Goal: Task Accomplishment & Management: Manage account settings

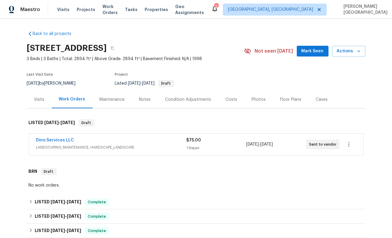
scroll to position [105, 0]
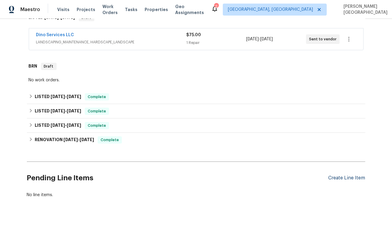
click at [345, 176] on div "Create Line Item" at bounding box center [346, 178] width 37 height 6
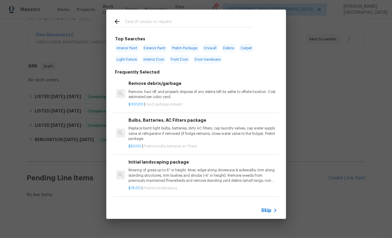
click at [272, 211] on icon at bounding box center [275, 210] width 7 height 7
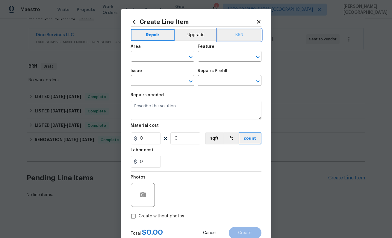
click at [249, 39] on button "BRN" at bounding box center [239, 35] width 44 height 12
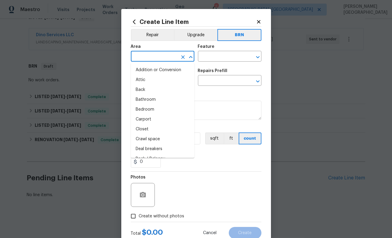
click at [152, 61] on input "text" at bounding box center [154, 56] width 47 height 9
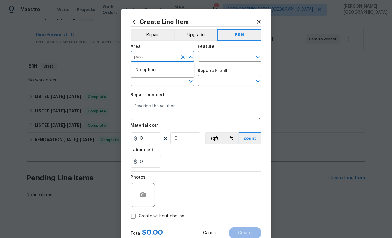
type input "pest"
click at [152, 58] on input "text" at bounding box center [154, 56] width 47 height 9
type input "e"
click at [160, 80] on li "Interior Overall" at bounding box center [162, 80] width 63 height 10
type input "Interior Overall"
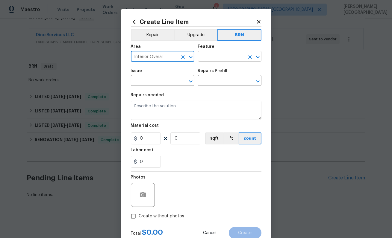
click at [214, 56] on input "text" at bounding box center [221, 56] width 47 height 9
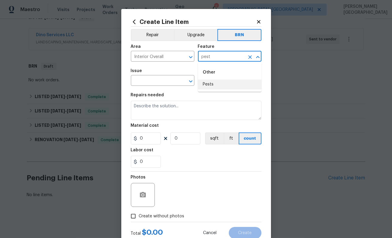
click at [215, 88] on li "Pests" at bounding box center [229, 85] width 63 height 10
type input "Pests"
click at [151, 85] on input "text" at bounding box center [154, 81] width 47 height 9
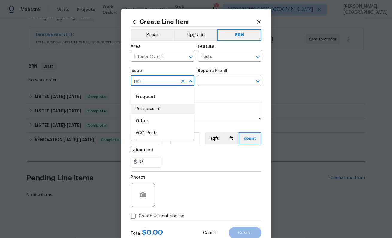
click at [154, 109] on li "Pest present" at bounding box center [162, 109] width 63 height 10
type input "Pest present"
click at [207, 80] on input "text" at bounding box center [221, 81] width 47 height 9
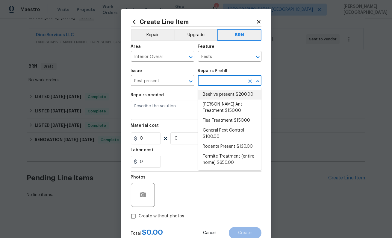
click at [213, 96] on li "Beehive present $200.00" at bounding box center [229, 95] width 63 height 10
type input "Beehive present $200.00"
type textarea "Remove, patch/paint touch up location after removal if needed."
type input "200"
type input "1"
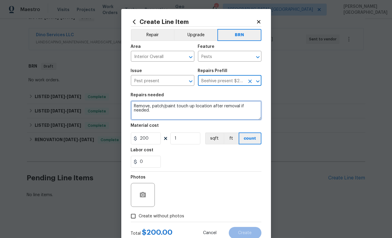
click at [159, 110] on textarea "Remove, patch/paint touch up location after removal if needed." at bounding box center [196, 110] width 131 height 19
paste textarea "Seller to have pest control contractor perform termite treatment, provide a cle…"
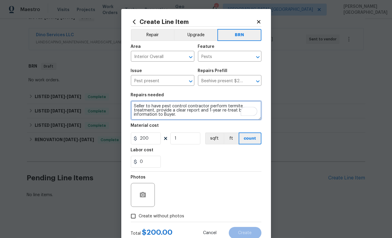
type textarea "Seller to have pest control contractor perform termite treatment, provide a cle…"
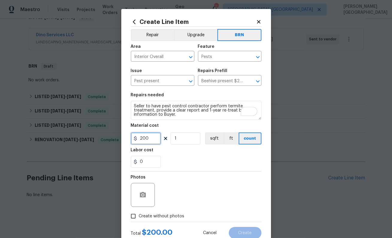
click at [140, 143] on input "200" at bounding box center [146, 139] width 30 height 12
type input "0"
click at [144, 164] on input "0" at bounding box center [146, 162] width 30 height 12
type input "350"
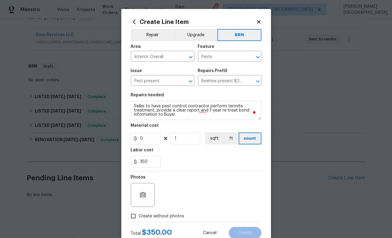
click at [143, 212] on label "Create without photos" at bounding box center [156, 216] width 57 height 11
click at [139, 212] on input "Create without photos" at bounding box center [133, 216] width 11 height 11
checkbox input "true"
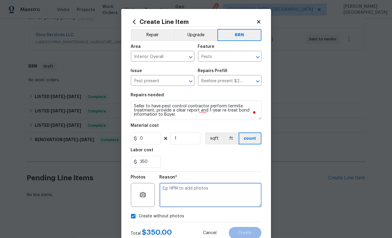
click at [176, 200] on textarea at bounding box center [211, 195] width 102 height 24
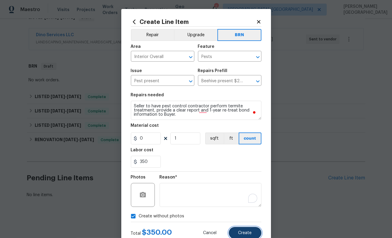
click at [237, 232] on button "Create" at bounding box center [245, 233] width 33 height 12
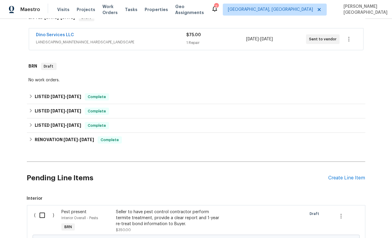
scroll to position [180, 0]
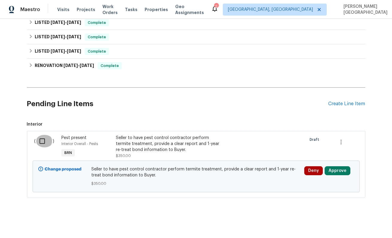
click at [45, 143] on input "checkbox" at bounding box center [44, 141] width 17 height 13
checkbox input "true"
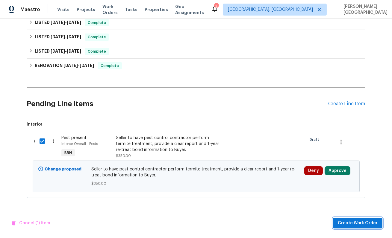
click at [354, 222] on span "Create Work Order" at bounding box center [358, 223] width 40 height 7
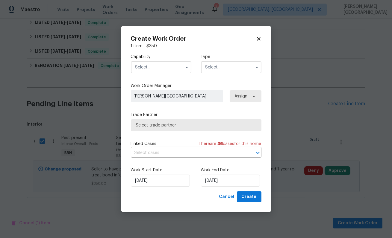
click at [149, 71] on input "text" at bounding box center [161, 67] width 60 height 12
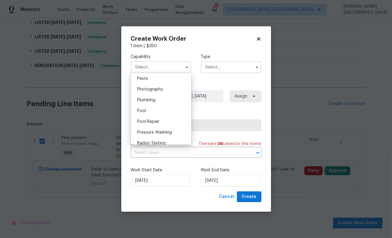
scroll to position [463, 0]
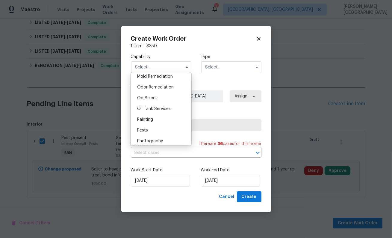
click at [151, 129] on div "Pests" at bounding box center [160, 130] width 57 height 11
type input "Pests"
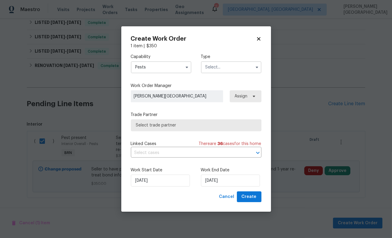
click at [208, 69] on input "text" at bounding box center [231, 67] width 60 height 12
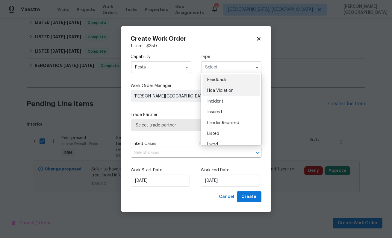
scroll to position [71, 0]
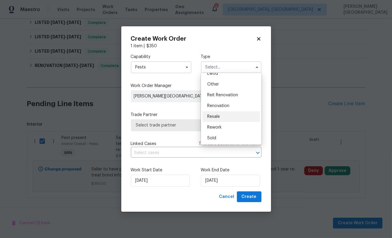
click at [212, 116] on span "Resale" at bounding box center [213, 117] width 13 height 4
type input "Resale"
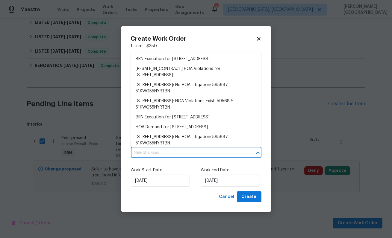
click at [175, 153] on input "text" at bounding box center [188, 152] width 114 height 9
click at [153, 57] on li "BRN Execution for 6120 Havenview Dr, Mechanicsville, VA 23111" at bounding box center [196, 59] width 131 height 10
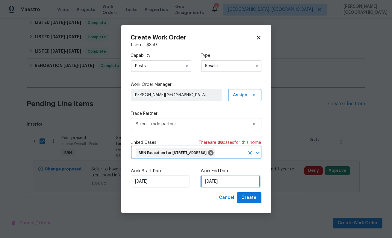
click at [219, 182] on input "9/30/2025" at bounding box center [230, 182] width 59 height 12
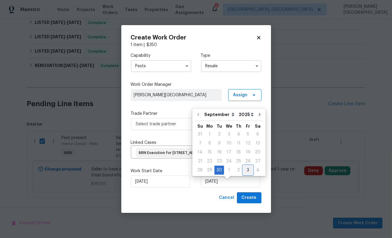
click at [243, 171] on div "3" at bounding box center [248, 170] width 10 height 8
type input "10/3/2025"
select select "9"
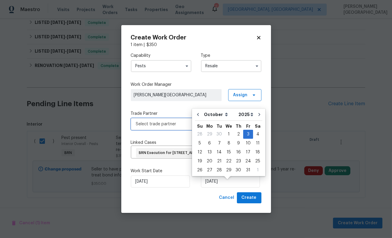
click at [139, 118] on span "Select trade partner" at bounding box center [196, 124] width 131 height 12
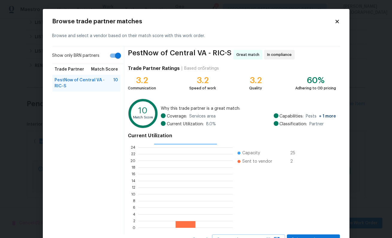
scroll to position [25, 0]
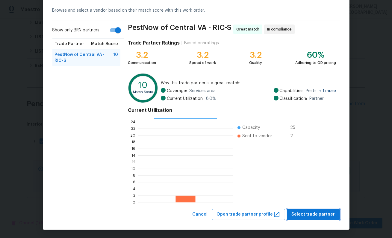
click at [295, 213] on span "Select trade partner" at bounding box center [313, 214] width 43 height 7
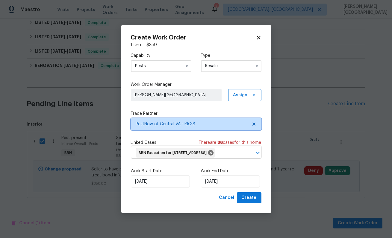
scroll to position [0, 0]
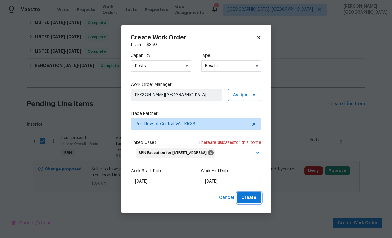
click at [254, 204] on button "Create" at bounding box center [249, 197] width 25 height 11
checkbox input "false"
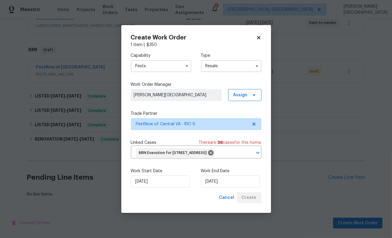
scroll to position [121, 0]
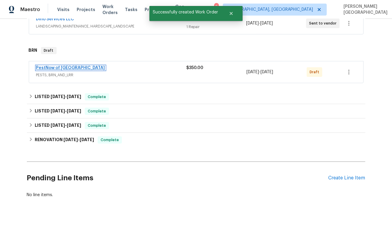
click at [59, 67] on link "PestNow of Central VA" at bounding box center [70, 68] width 69 height 4
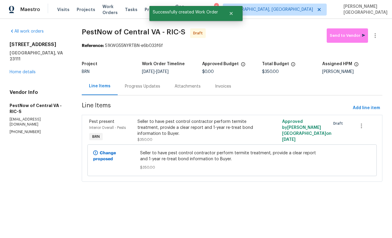
click at [129, 87] on div "Progress Updates" at bounding box center [142, 87] width 35 height 6
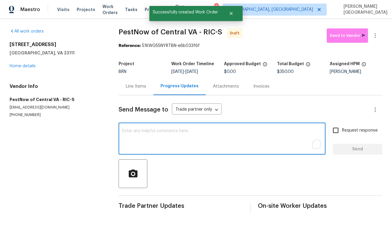
click at [135, 131] on textarea "To enrich screen reader interactions, please activate Accessibility in Grammarl…" at bounding box center [222, 139] width 200 height 21
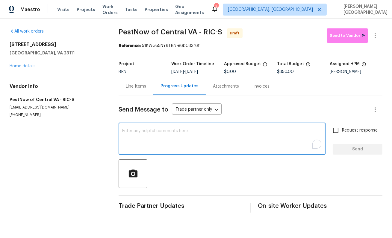
paste textarea "This is Isabel from Opendoor. Please confirm receipt of the work order due on 0…"
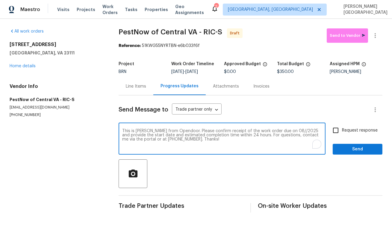
click at [280, 132] on textarea "This is Isabel from Opendoor. Please confirm receipt of the work order due on 0…" at bounding box center [222, 139] width 200 height 21
type textarea "This is Isabel from Opendoor. Please confirm receipt of the work order due on 1…"
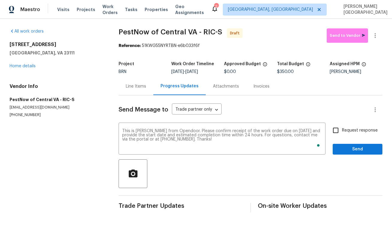
click at [345, 134] on label "Request response" at bounding box center [353, 130] width 48 height 13
click at [342, 134] on input "Request response" at bounding box center [335, 130] width 13 height 13
checkbox input "true"
click at [347, 154] on button "Send" at bounding box center [358, 149] width 50 height 11
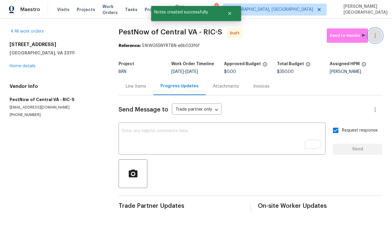
click at [378, 31] on button "button" at bounding box center [375, 35] width 14 height 14
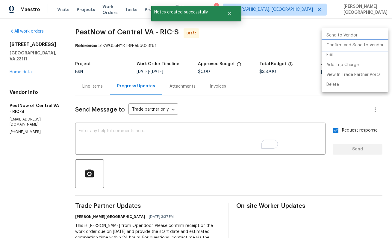
click at [355, 46] on li "Confirm and Send to Vendor" at bounding box center [355, 45] width 67 height 10
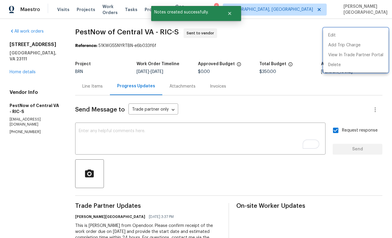
click at [23, 67] on div at bounding box center [196, 119] width 392 height 238
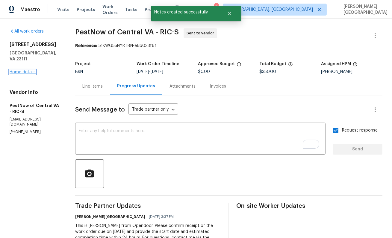
click at [25, 70] on link "Home details" at bounding box center [23, 72] width 26 height 4
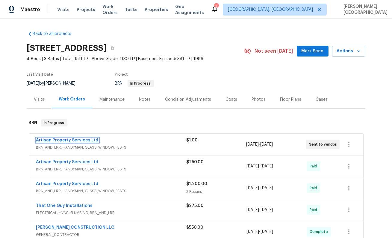
click at [70, 141] on link "Artisan Property Services Ltd" at bounding box center [67, 140] width 62 height 4
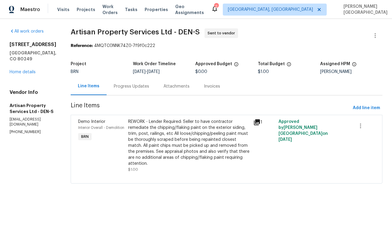
click at [119, 90] on div "Progress Updates" at bounding box center [132, 87] width 50 height 18
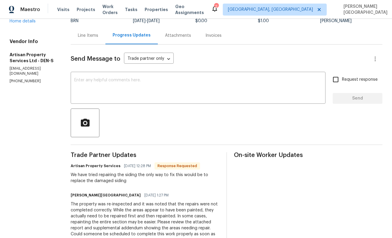
scroll to position [66, 0]
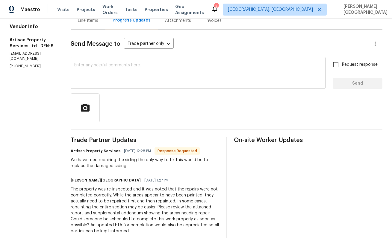
click at [95, 78] on textarea at bounding box center [198, 73] width 248 height 21
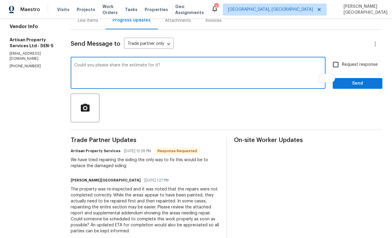
type textarea "Could you please share the estimate for it?"
click at [342, 67] on input "Request response" at bounding box center [335, 64] width 13 height 13
checkbox input "true"
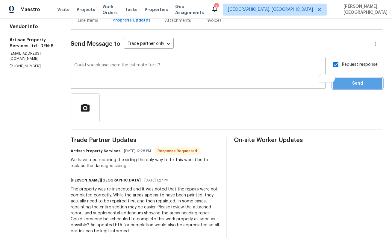
click at [351, 89] on button "Send" at bounding box center [358, 83] width 50 height 11
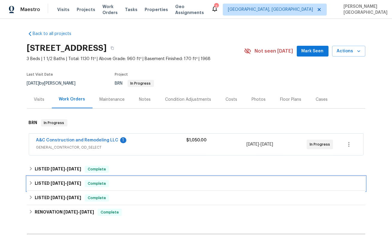
drag, startPoint x: 86, startPoint y: 184, endPoint x: 88, endPoint y: 185, distance: 3.1
click at [86, 184] on div "LISTED [DATE] - [DATE] Complete" at bounding box center [196, 183] width 335 height 7
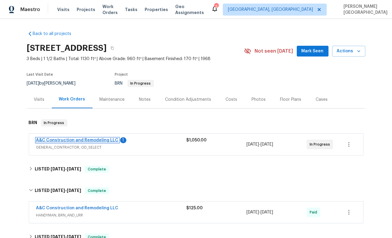
click at [62, 139] on link "A&C Construction and Remodeling LLC" at bounding box center [77, 140] width 82 height 4
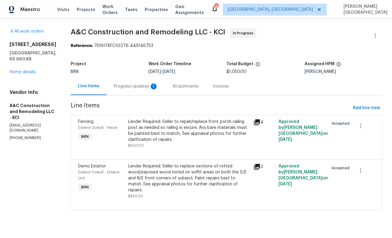
click at [136, 90] on div "Progress Updates 1" at bounding box center [136, 87] width 59 height 18
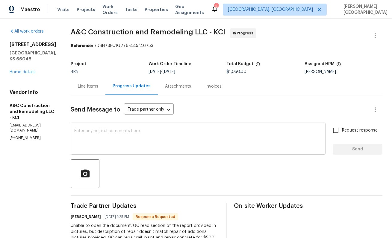
click at [129, 141] on textarea at bounding box center [198, 139] width 248 height 21
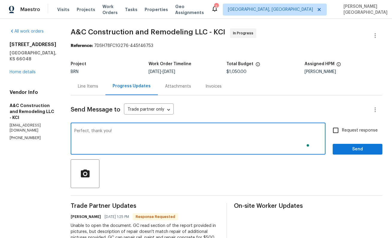
type textarea "Perfect, thank you!"
click at [334, 131] on input "Request response" at bounding box center [335, 130] width 13 height 13
checkbox input "true"
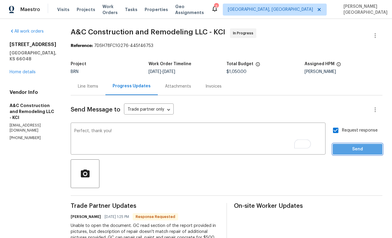
click at [342, 145] on button "Send" at bounding box center [358, 149] width 50 height 11
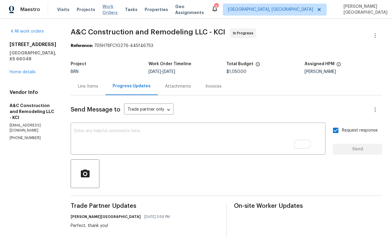
scroll to position [173, 0]
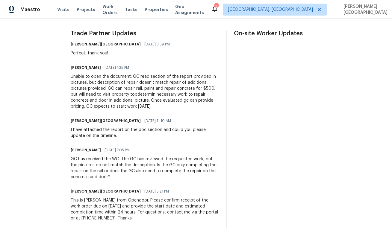
click at [69, 82] on div "All work orders 1724 Grand Ave Leavenworth, KS 66048 Home details Vendor Info A…" at bounding box center [196, 42] width 392 height 392
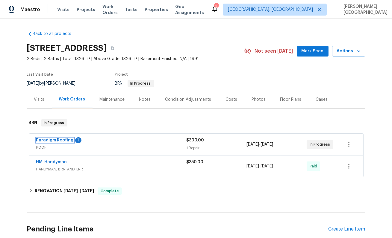
click at [63, 140] on link "Paradigm Roofing" at bounding box center [54, 140] width 37 height 4
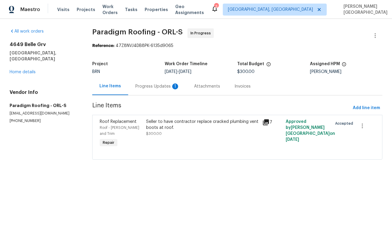
click at [166, 90] on div "Progress Updates 1" at bounding box center [157, 87] width 59 height 18
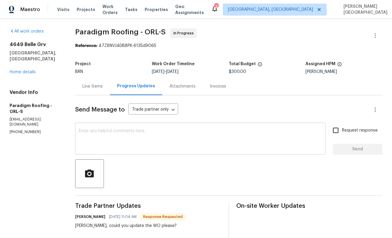
click at [118, 142] on textarea at bounding box center [200, 139] width 243 height 21
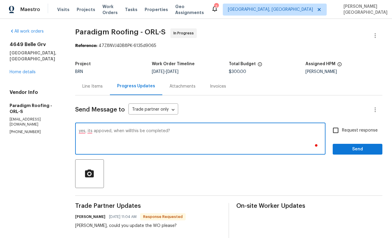
type textarea "yes, its appoved, when willthis be completed?"
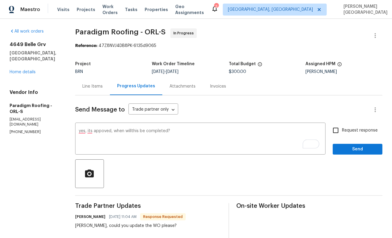
click at [358, 129] on span "Request response" at bounding box center [360, 131] width 36 height 6
click at [342, 129] on input "Request response" at bounding box center [335, 130] width 13 height 13
checkbox input "true"
click at [358, 151] on span "Send" at bounding box center [357, 149] width 40 height 7
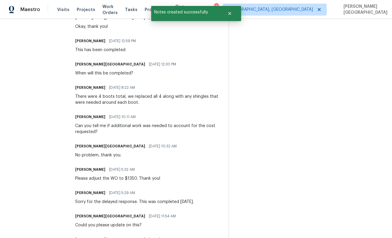
scroll to position [323, 0]
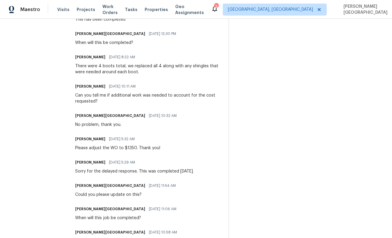
click at [132, 147] on div "Please adjust the WO to $1350. Thank you!" at bounding box center [117, 148] width 85 height 6
copy div "1350"
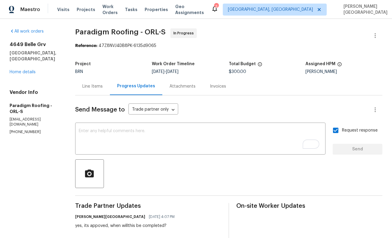
click at [96, 88] on div "Line Items" at bounding box center [92, 87] width 20 height 6
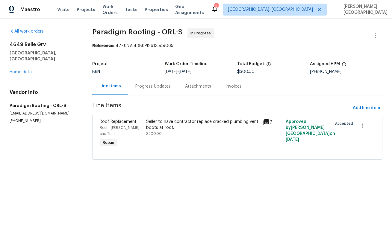
click at [153, 149] on div at bounding box center [237, 152] width 275 height 7
click at [169, 112] on span "Line Items" at bounding box center [221, 108] width 258 height 11
click at [169, 133] on div "Seller to have contractor replace cracked plumbing vent boots at roof. $300.00" at bounding box center [202, 128] width 113 height 18
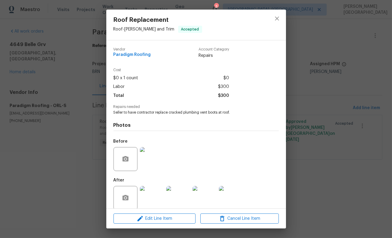
click at [152, 213] on div "Edit Line Item Cancel Line Item" at bounding box center [196, 219] width 180 height 20
click at [154, 217] on span "Edit Line Item" at bounding box center [154, 218] width 78 height 7
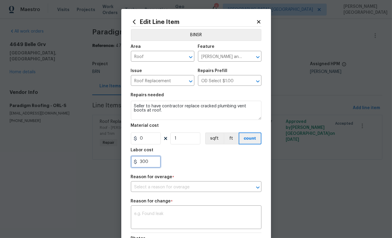
click at [144, 163] on input "300" at bounding box center [146, 162] width 30 height 12
paste input "135"
type input "1350"
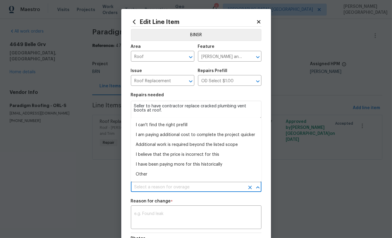
click at [164, 192] on input "text" at bounding box center [188, 187] width 114 height 9
click at [166, 127] on li "I can't find the right prefill" at bounding box center [196, 125] width 131 height 10
type input "I can't find the right prefill"
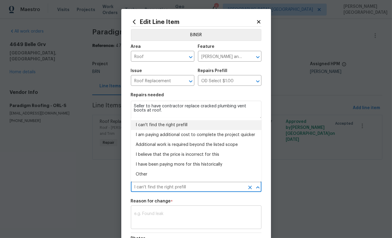
click at [155, 220] on textarea at bounding box center [195, 218] width 123 height 13
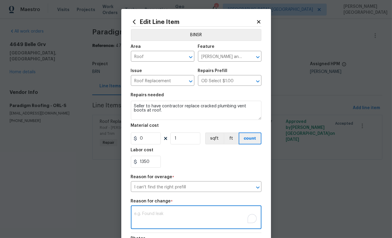
paste textarea "II Updated cost per BR team’s approval."
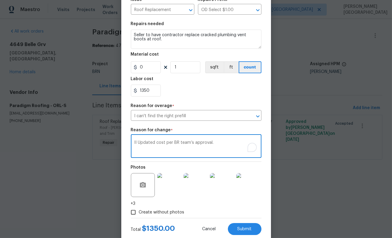
scroll to position [78, 0]
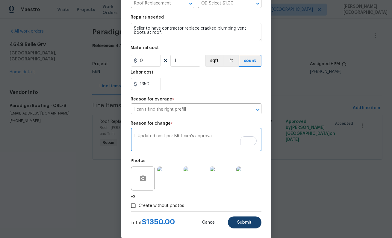
type textarea "II Updated cost per BR team’s approval."
click at [245, 221] on span "Submit" at bounding box center [244, 223] width 14 height 4
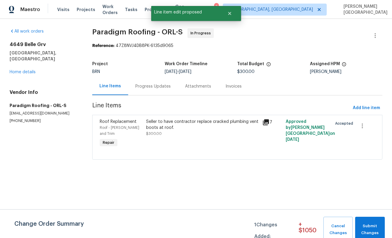
scroll to position [0, 0]
click at [366, 225] on span "Submit Changes" at bounding box center [370, 230] width 24 height 14
